Goal: Transaction & Acquisition: Obtain resource

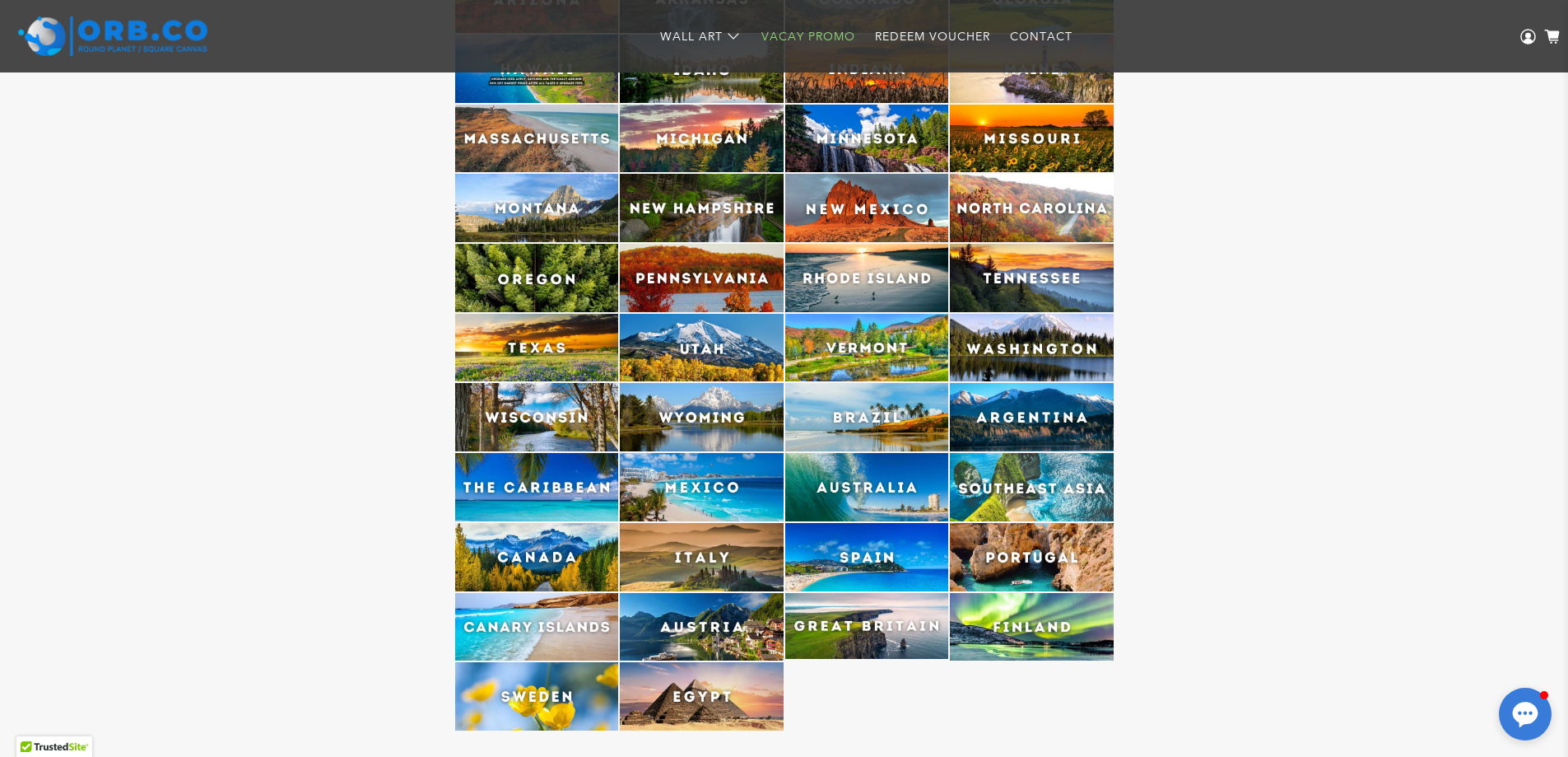
scroll to position [4328, 0]
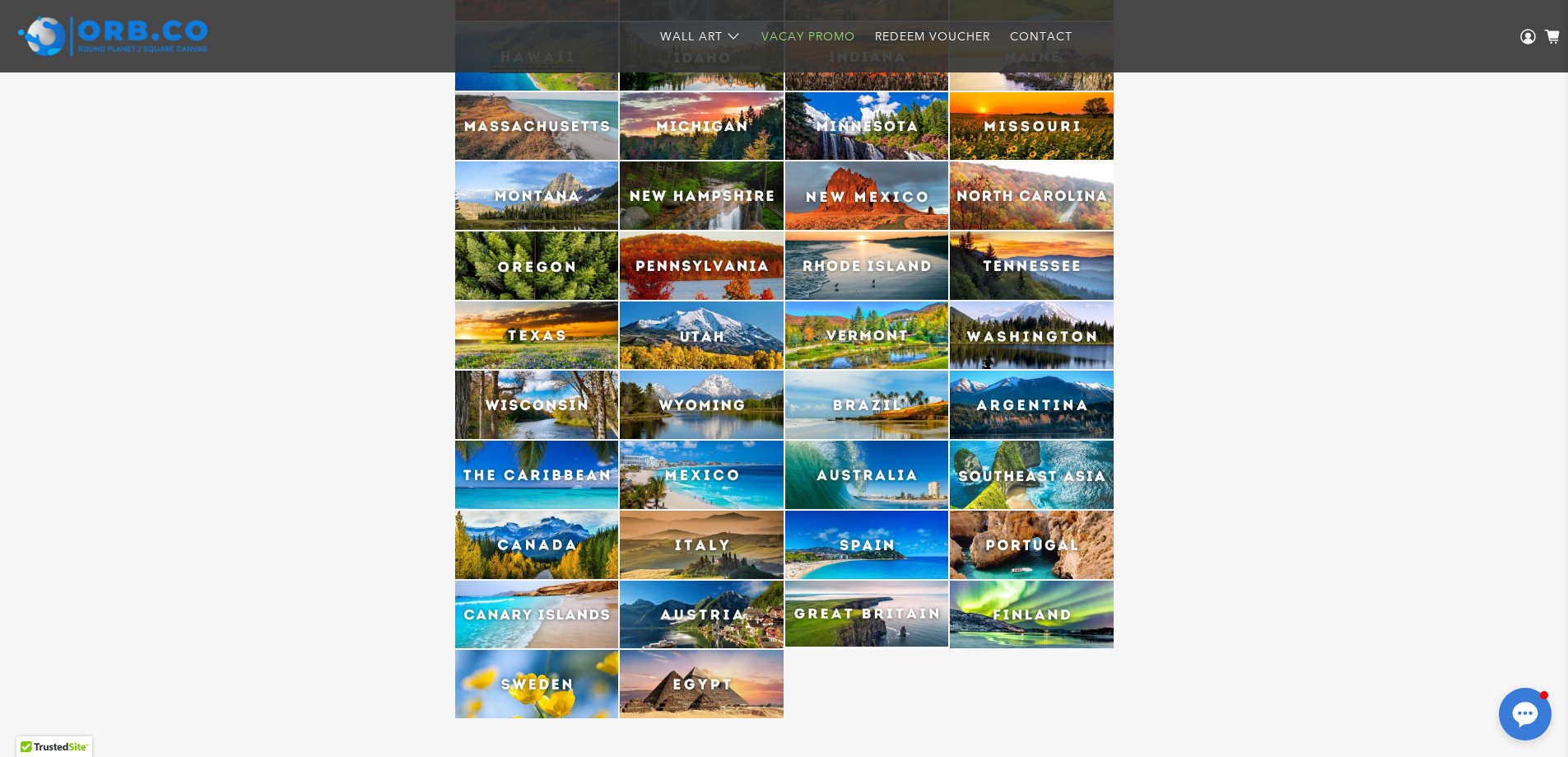
click at [554, 264] on img at bounding box center [538, 266] width 164 height 69
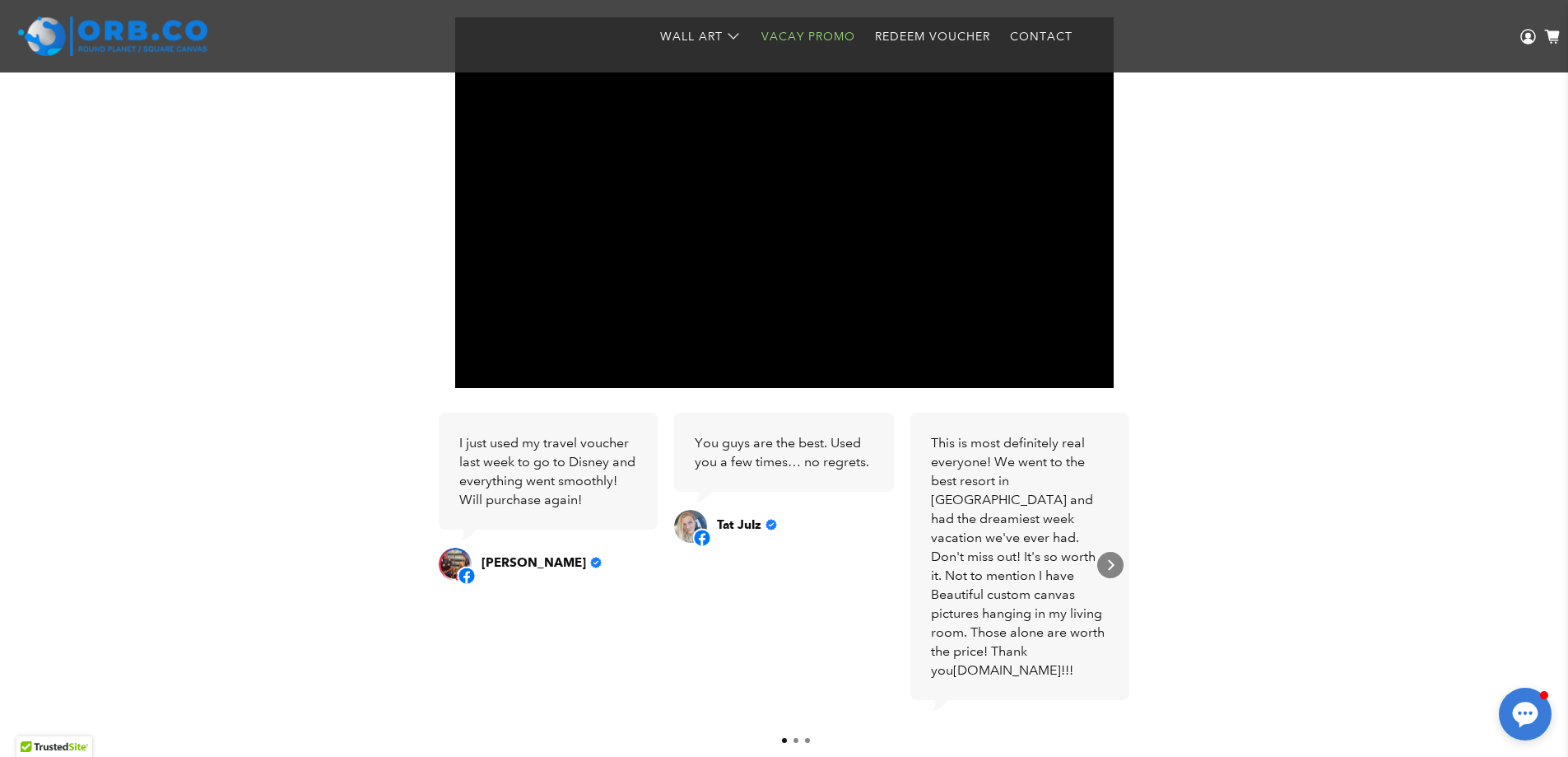
scroll to position [0, 0]
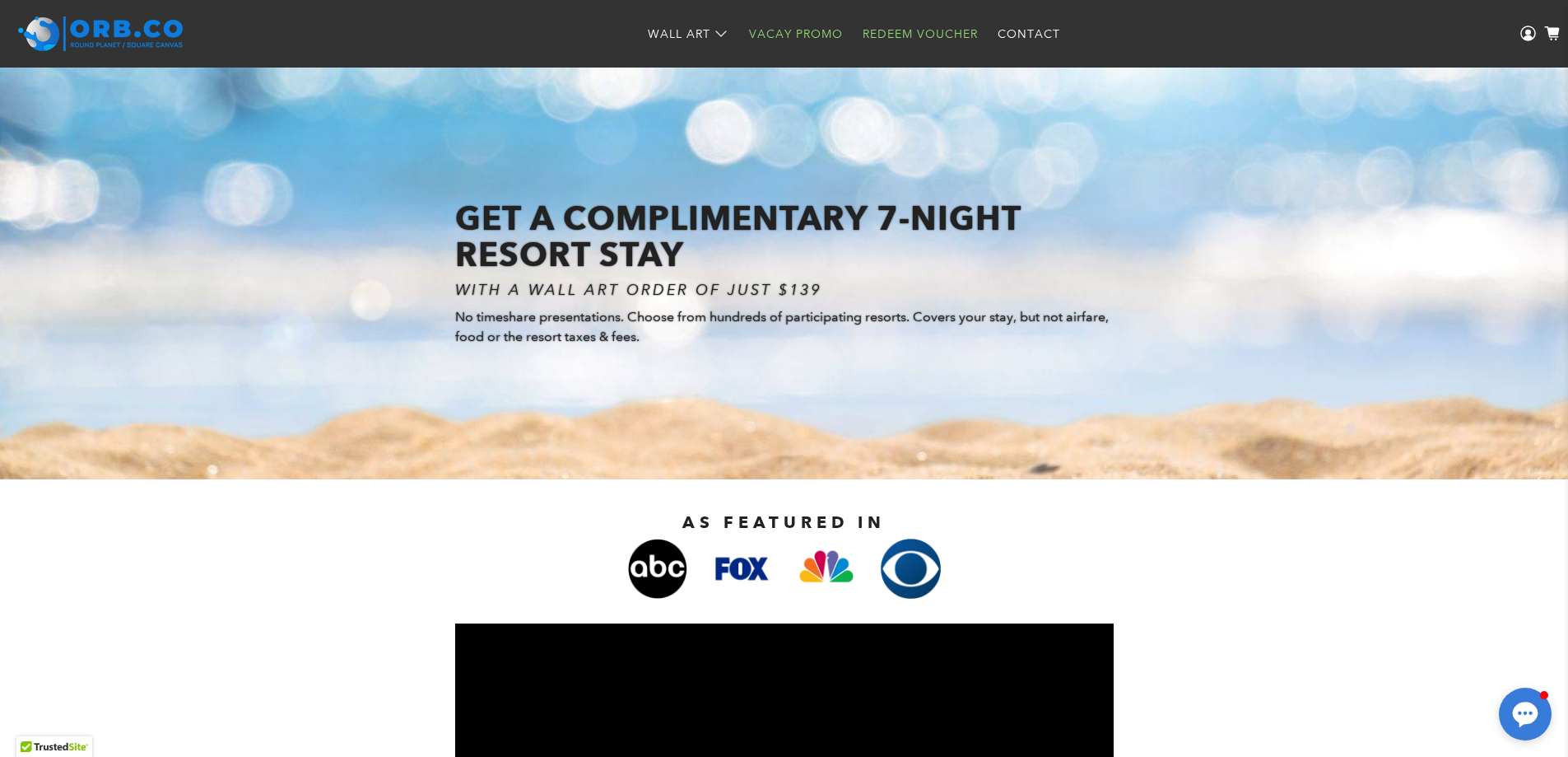
click at [945, 31] on link "Redeem Voucher" at bounding box center [921, 35] width 135 height 44
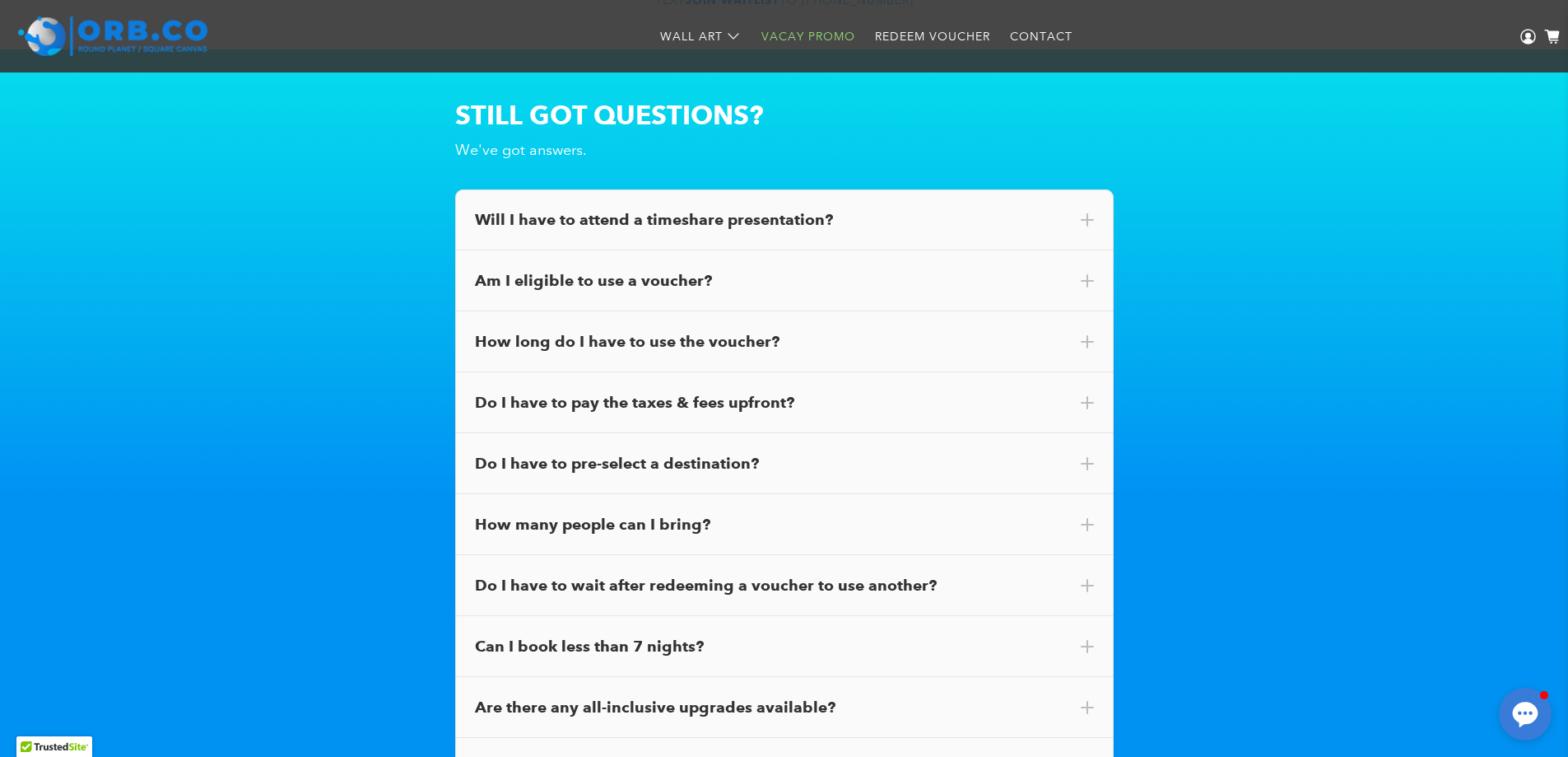
scroll to position [9304, 0]
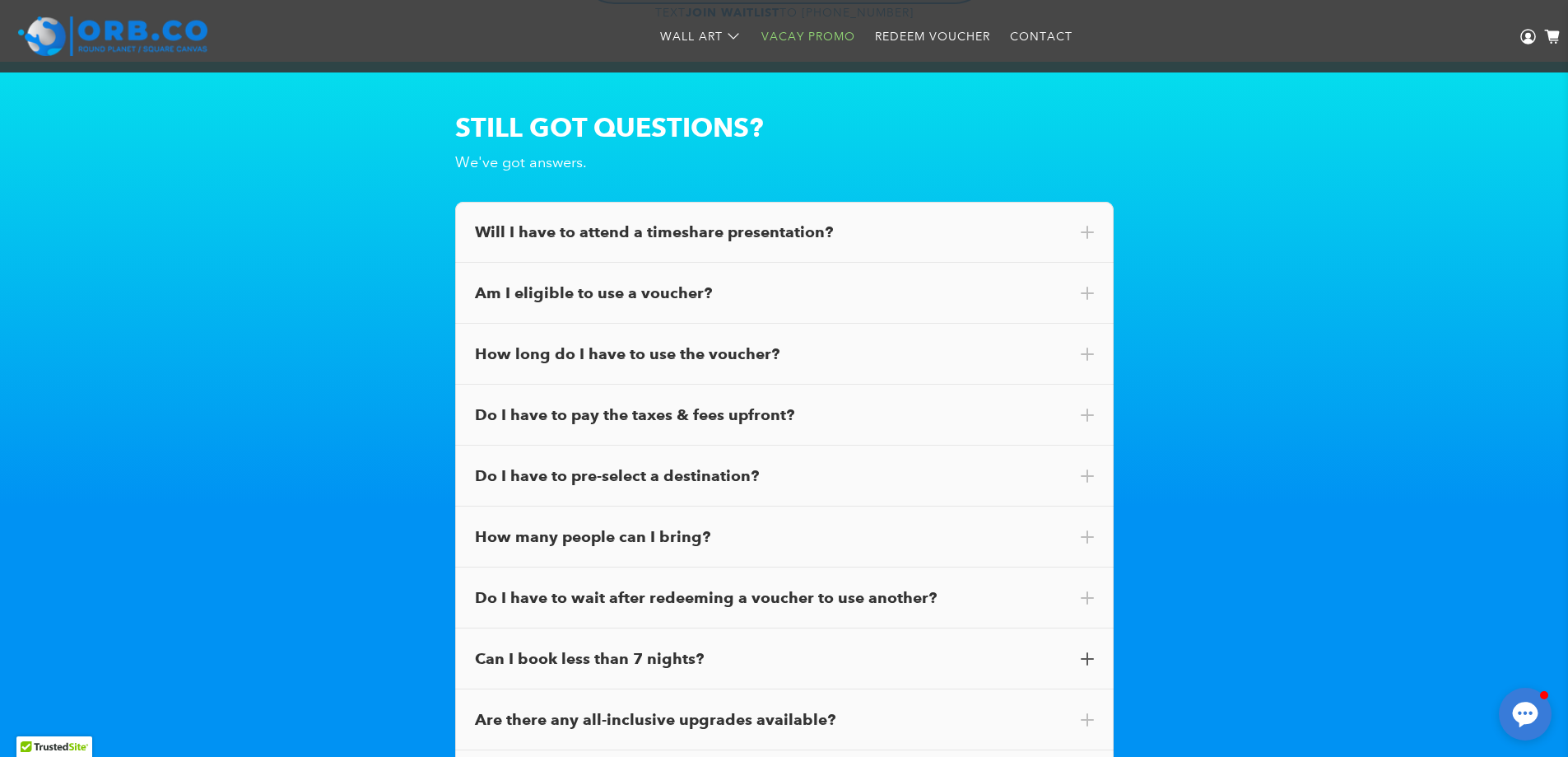
click at [1086, 652] on span at bounding box center [1088, 659] width 14 height 14
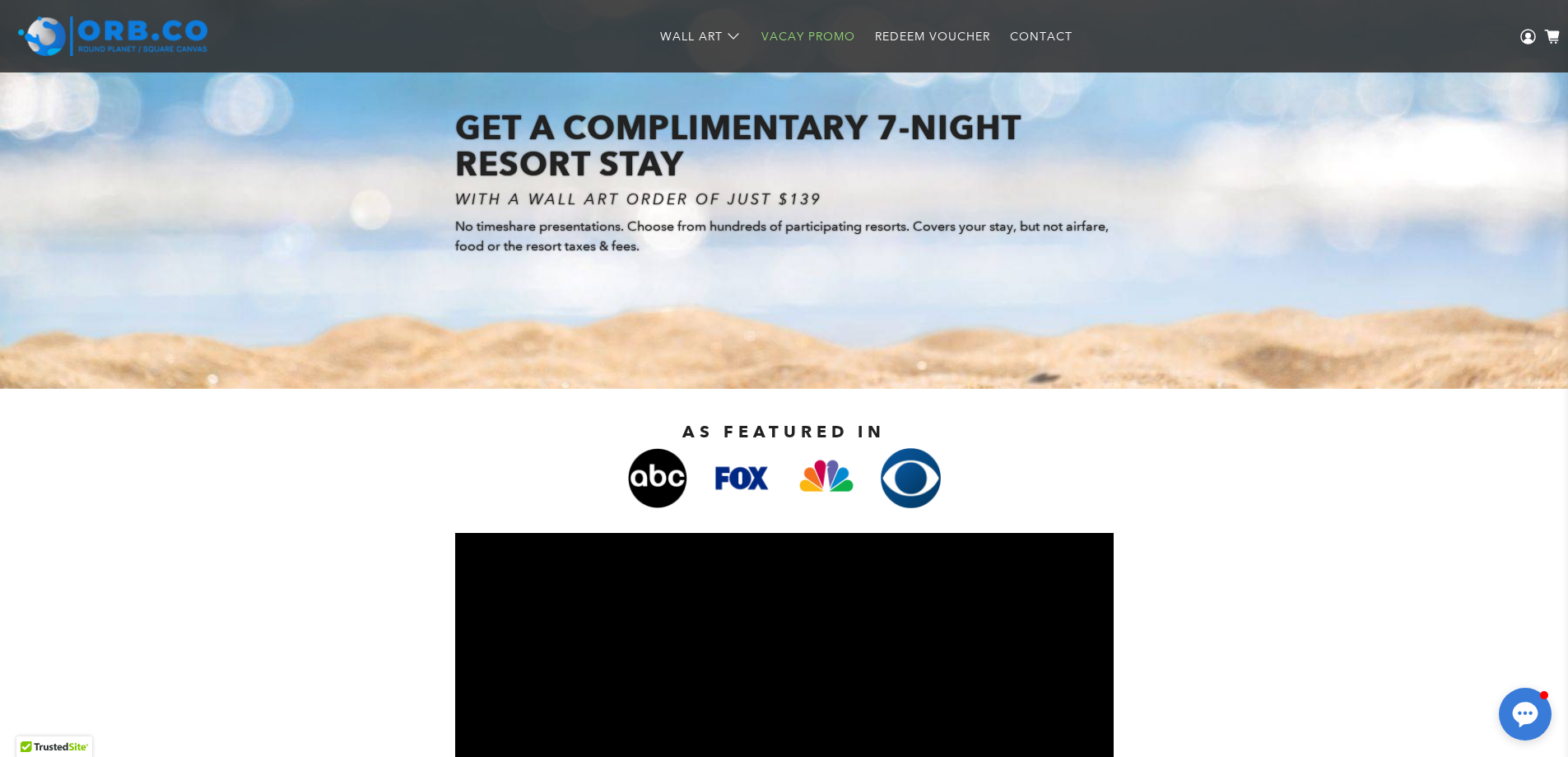
scroll to position [5, 0]
